Goal: Task Accomplishment & Management: Use online tool/utility

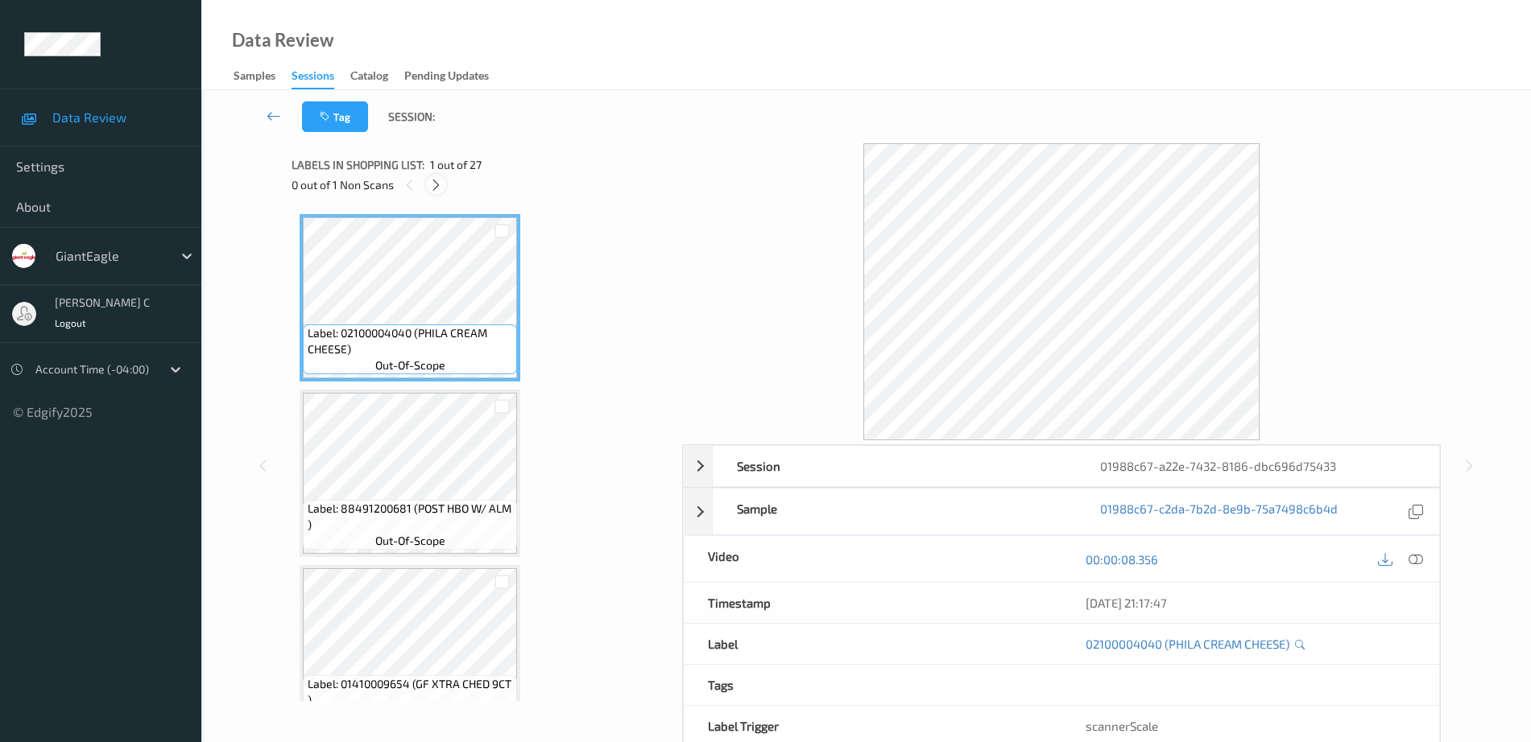
click at [432, 188] on icon at bounding box center [436, 185] width 14 height 14
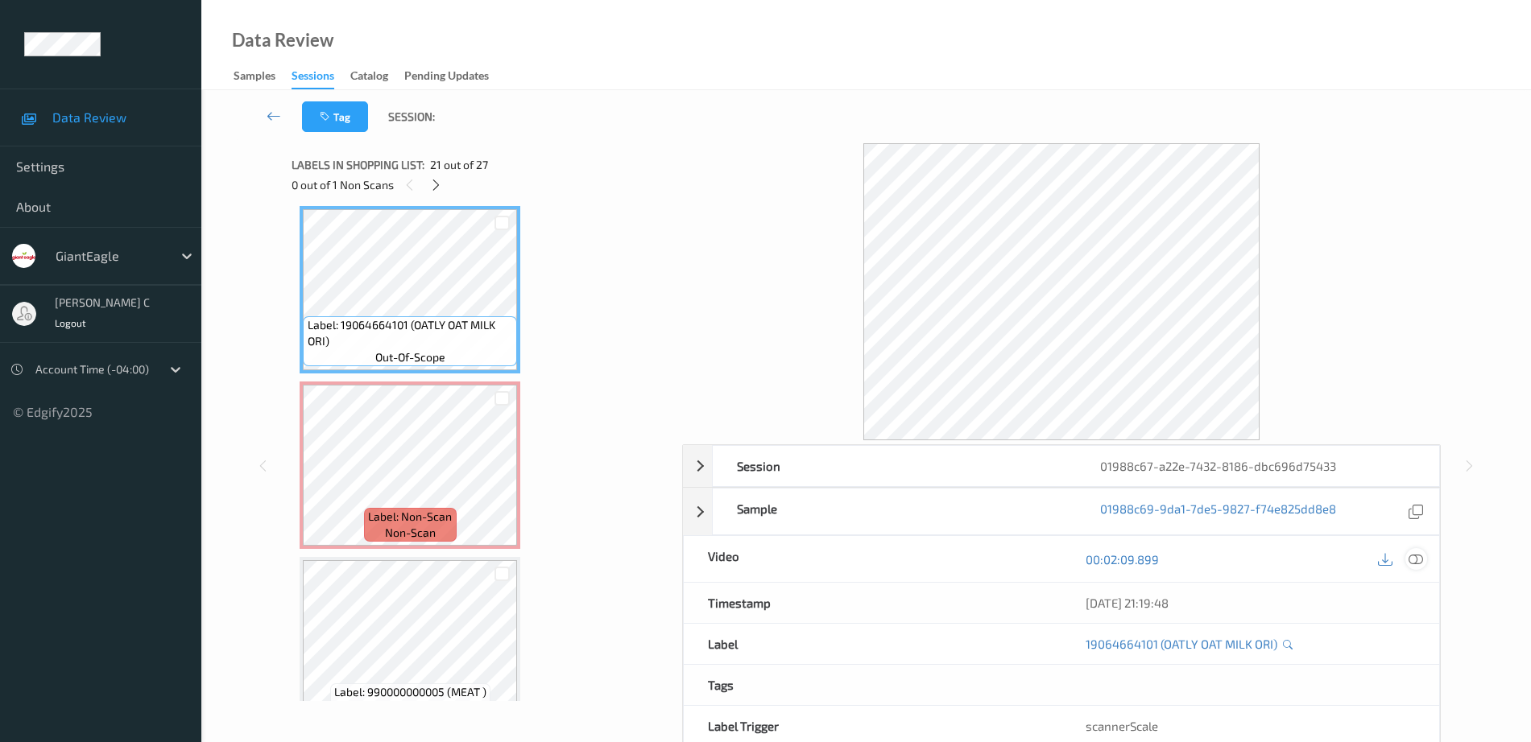
click at [1424, 561] on div at bounding box center [1416, 559] width 22 height 22
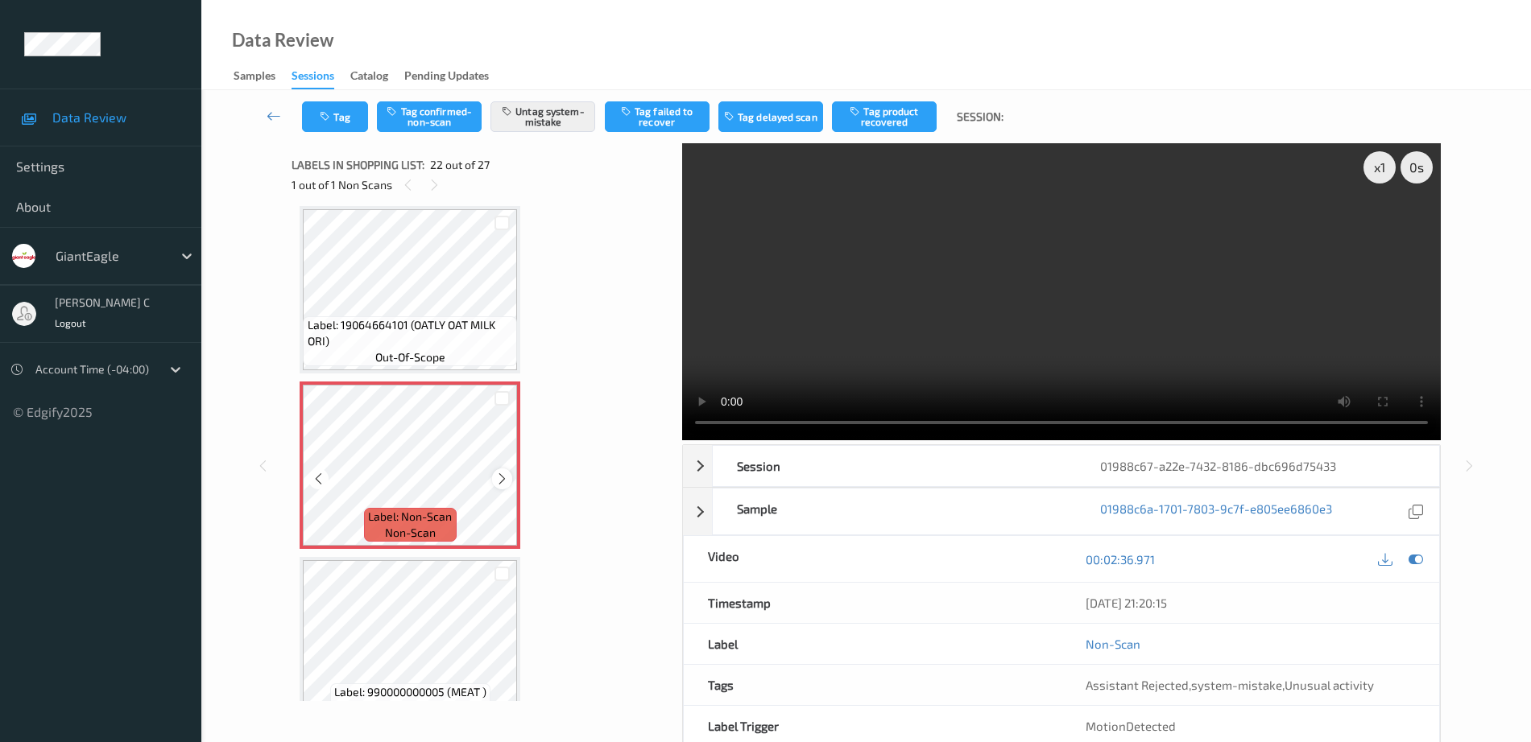
click at [496, 477] on icon at bounding box center [502, 479] width 14 height 14
click at [502, 477] on icon at bounding box center [502, 479] width 14 height 14
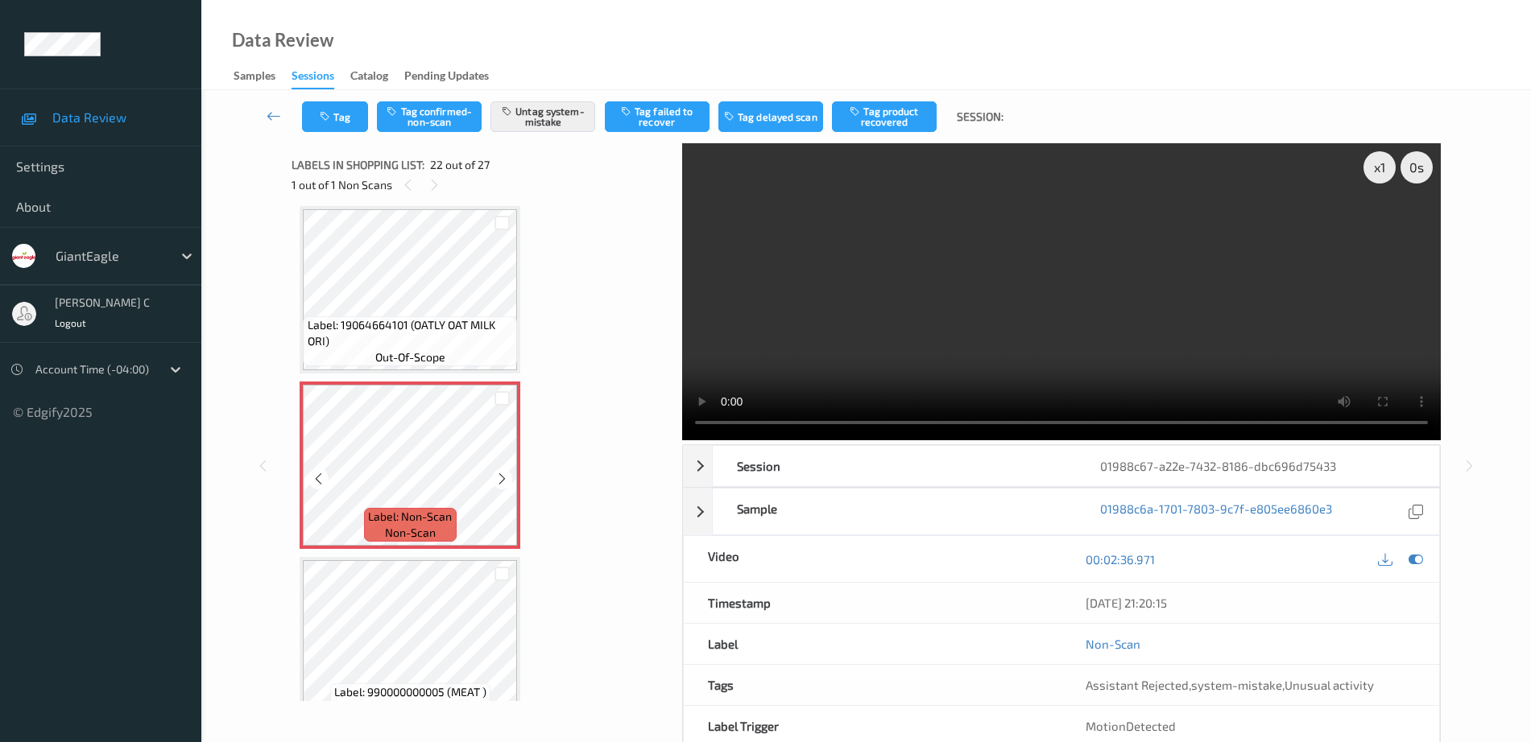
click at [502, 477] on icon at bounding box center [502, 479] width 14 height 14
